Goal: Transaction & Acquisition: Book appointment/travel/reservation

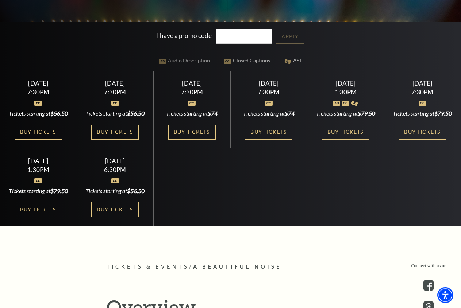
scroll to position [223, 0]
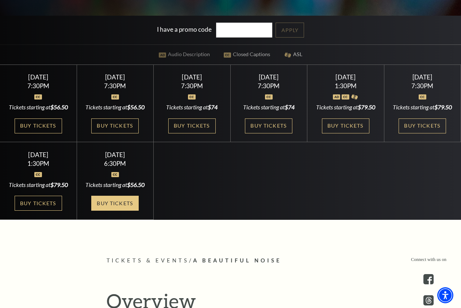
click at [119, 211] on link "Buy Tickets" at bounding box center [114, 203] width 47 height 15
click at [117, 211] on link "Buy Tickets" at bounding box center [114, 203] width 47 height 15
click at [266, 130] on link "Buy Tickets" at bounding box center [268, 126] width 47 height 15
click at [357, 134] on link "Buy Tickets" at bounding box center [345, 126] width 47 height 15
click at [414, 134] on link "Buy Tickets" at bounding box center [422, 126] width 47 height 15
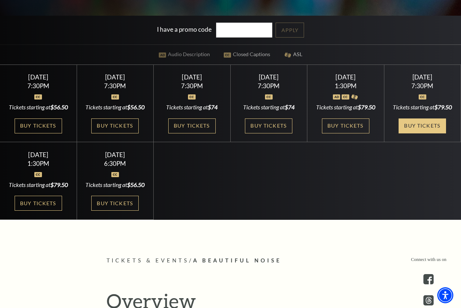
click at [422, 134] on link "Buy Tickets" at bounding box center [422, 126] width 47 height 15
click at [114, 211] on link "Buy Tickets" at bounding box center [114, 203] width 47 height 15
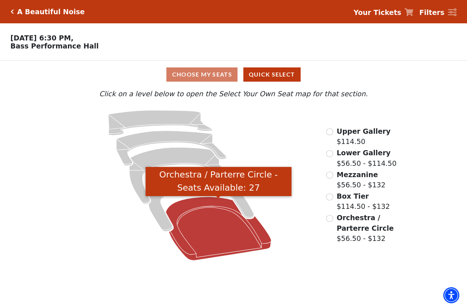
click at [206, 208] on icon "Orchestra / Parterre Circle - Seats Available: 27" at bounding box center [219, 229] width 106 height 64
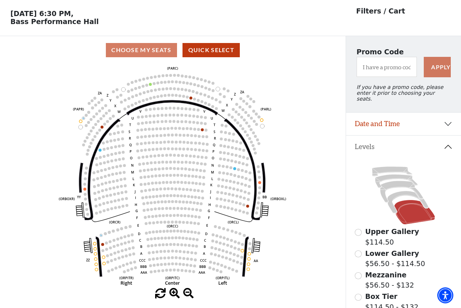
scroll to position [34, 0]
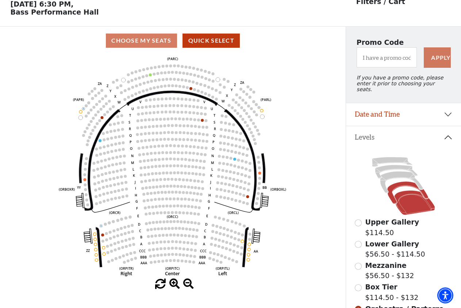
click at [407, 184] on icon at bounding box center [407, 193] width 41 height 22
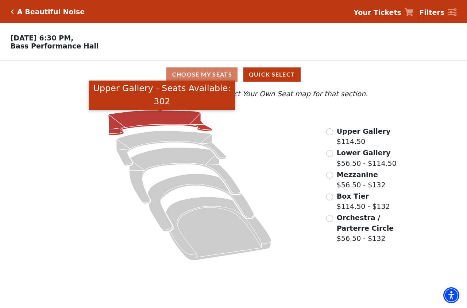
click at [176, 121] on icon "Upper Gallery - Seats Available: 302" at bounding box center [160, 123] width 104 height 25
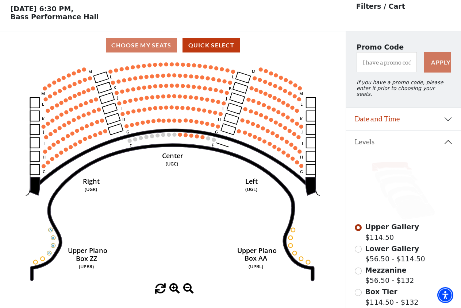
scroll to position [27, 0]
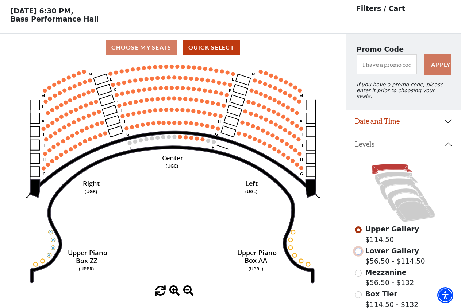
click at [360, 250] on input "Lower Gallery$56.50 - $114.50\a" at bounding box center [358, 251] width 7 height 7
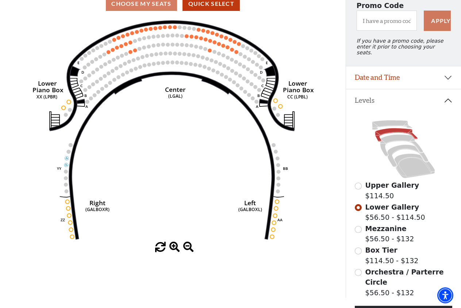
scroll to position [71, 0]
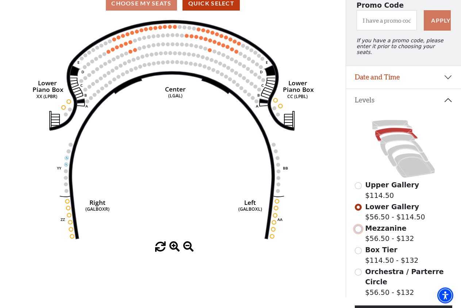
click at [358, 229] on input "Mezzanine$56.50 - $132\a" at bounding box center [358, 229] width 7 height 7
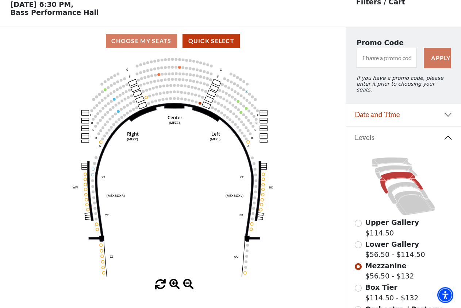
scroll to position [34, 0]
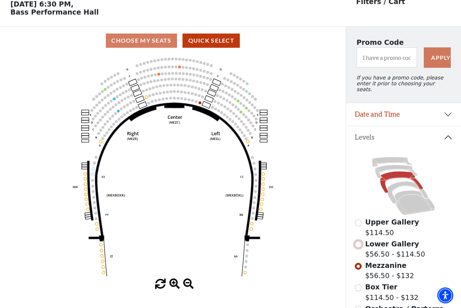
click at [360, 246] on input "Lower Gallery$56.50 - $114.50\a" at bounding box center [358, 244] width 7 height 7
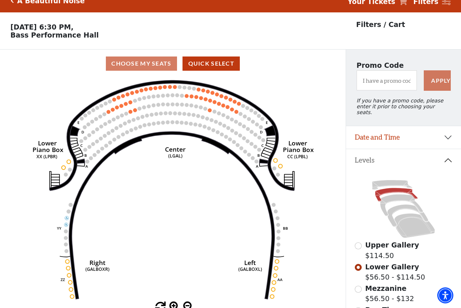
scroll to position [0, 0]
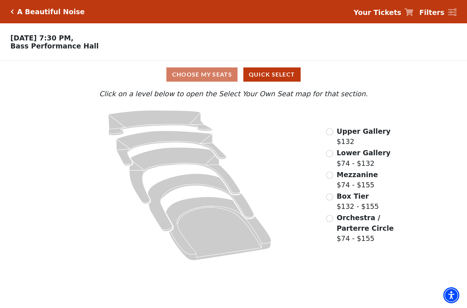
click at [290, 156] on icon at bounding box center [190, 186] width 253 height 160
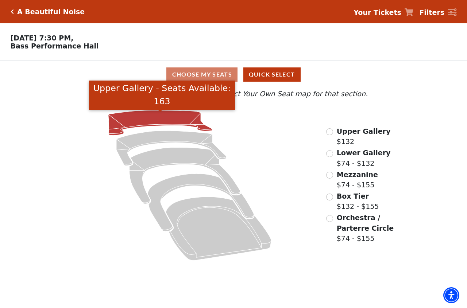
click at [162, 122] on icon "Upper Gallery - Seats Available: 163" at bounding box center [160, 123] width 104 height 25
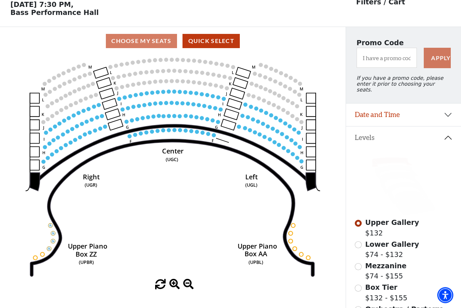
scroll to position [34, 0]
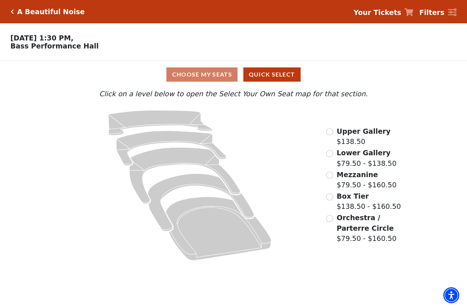
click at [290, 138] on icon at bounding box center [190, 186] width 253 height 160
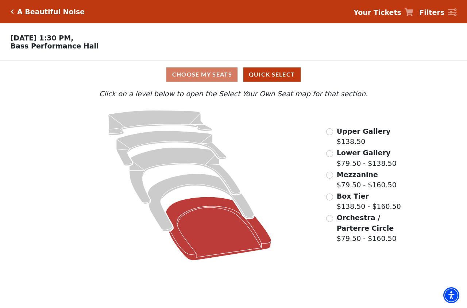
click at [224, 203] on icon at bounding box center [219, 229] width 106 height 64
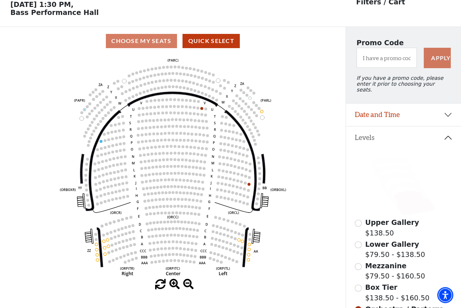
scroll to position [34, 0]
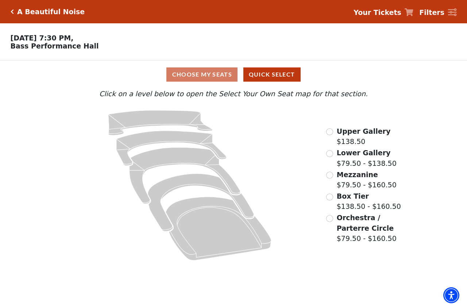
click at [306, 255] on icon at bounding box center [190, 186] width 253 height 160
click at [330, 222] on input "Orchestra / Parterre Circle$79.50 - $160.50\a" at bounding box center [329, 218] width 7 height 7
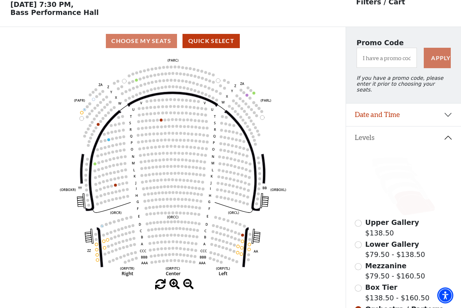
scroll to position [34, 0]
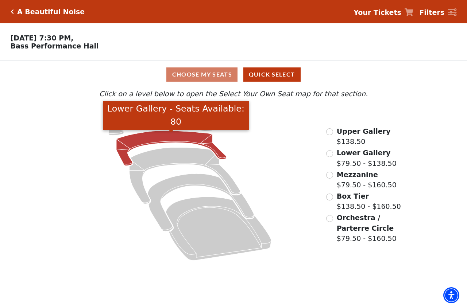
click at [182, 139] on icon "Lower Gallery - Seats Available: 80" at bounding box center [171, 148] width 110 height 35
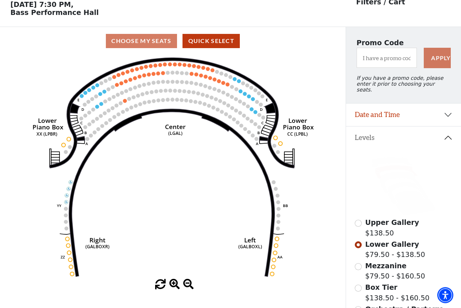
scroll to position [34, 0]
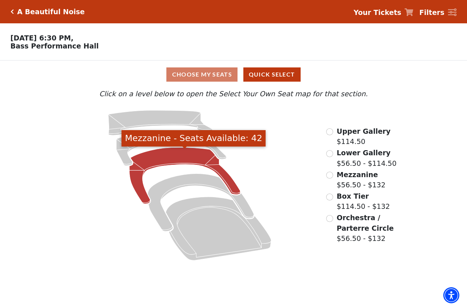
click at [170, 161] on icon "Mezzanine - Seats Available: 42" at bounding box center [185, 176] width 111 height 57
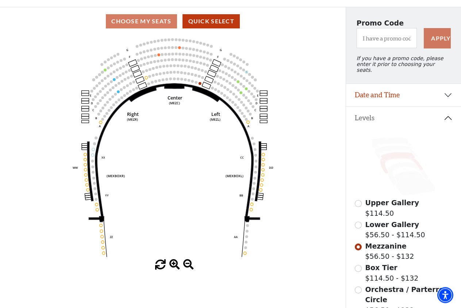
scroll to position [139, 0]
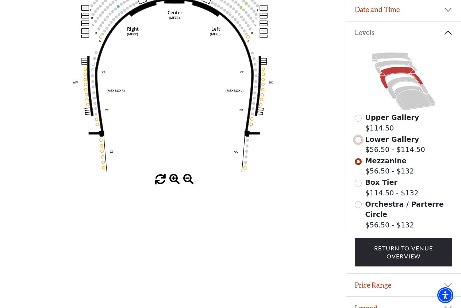
click at [357, 139] on input "Lower Gallery$56.50 - $114.50\a" at bounding box center [358, 140] width 7 height 7
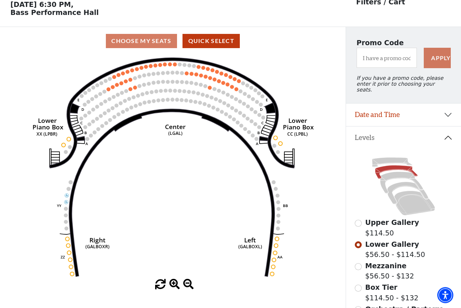
scroll to position [34, 0]
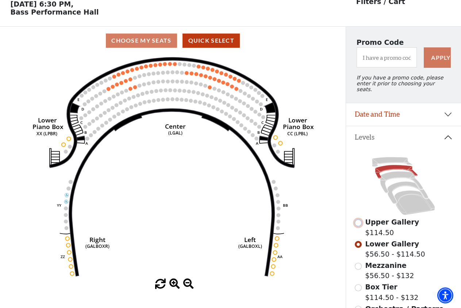
click at [360, 223] on input "Upper Gallery$114.50\a" at bounding box center [358, 223] width 7 height 7
